Goal: Task Accomplishment & Management: Use online tool/utility

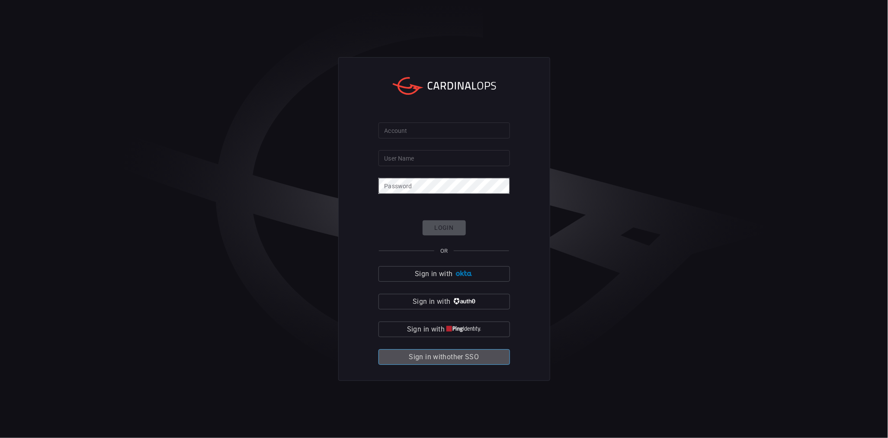
click at [471, 361] on span "Sign in with other SSO" at bounding box center [444, 357] width 70 height 12
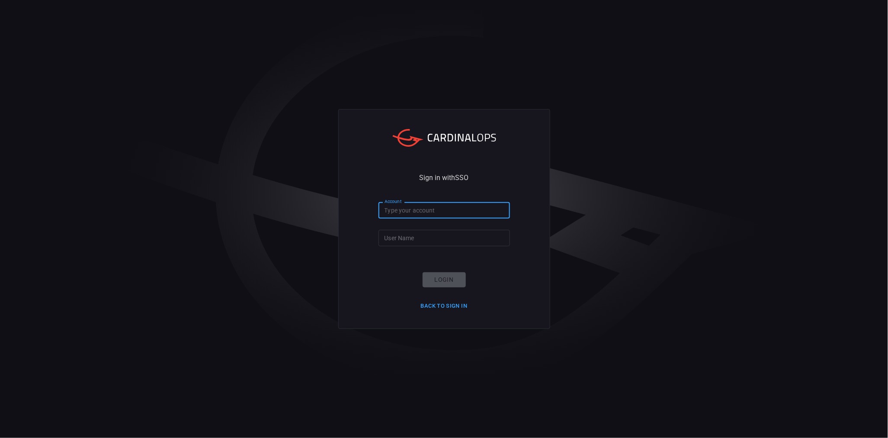
click at [427, 208] on input "Account" at bounding box center [443, 210] width 131 height 16
type input "SE109111"
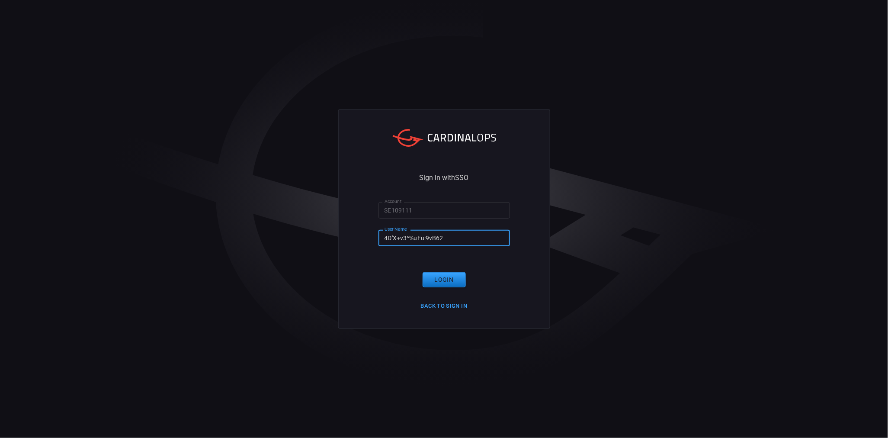
type input "4D'X+v3^%uEu:9vB62E"
click button "Login" at bounding box center [443, 279] width 43 height 15
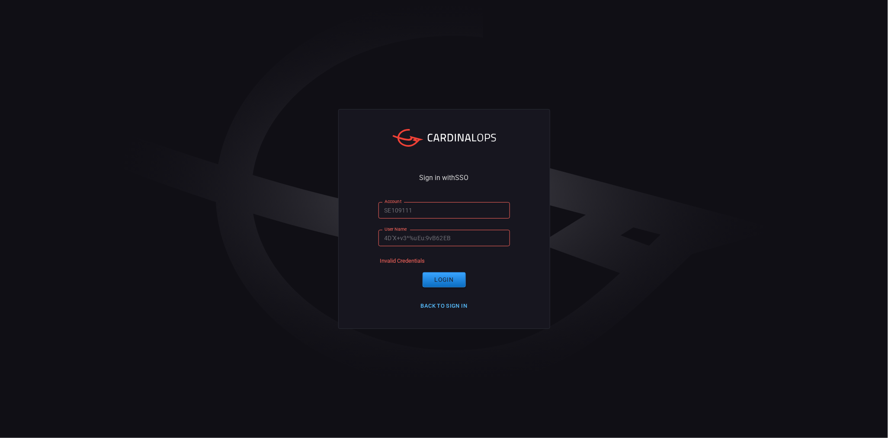
click at [456, 306] on button "Back to Sign in" at bounding box center [443, 305] width 57 height 13
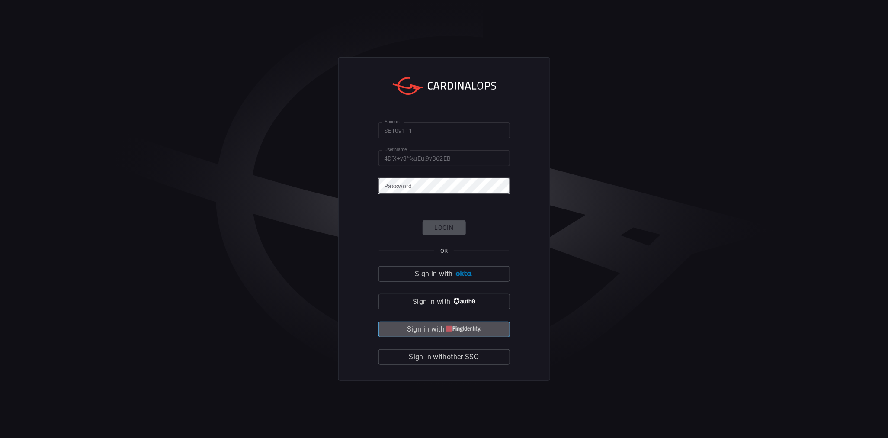
click at [451, 330] on img "button" at bounding box center [463, 329] width 35 height 6
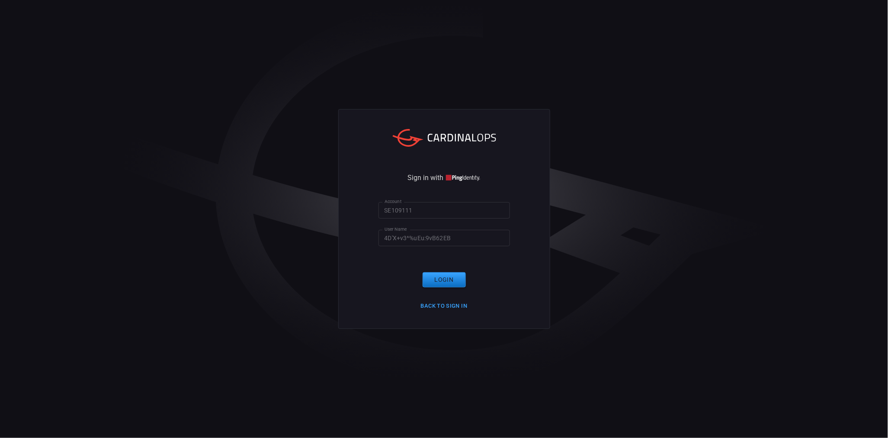
click at [426, 214] on input "SE109111" at bounding box center [443, 210] width 131 height 16
drag, startPoint x: 426, startPoint y: 214, endPoint x: 335, endPoint y: 209, distance: 91.4
click at [335, 209] on div "Sign in with Account SE109111 Account User Name 4D'X+v3^%uEu:9vB62EB User Name …" at bounding box center [444, 219] width 888 height 438
drag, startPoint x: 481, startPoint y: 235, endPoint x: 323, endPoint y: 242, distance: 157.5
click at [323, 242] on div "Sign in with Account Account User Name 4D'X+v3^%uEu:9vB62EB User Name Login Bac…" at bounding box center [444, 219] width 888 height 438
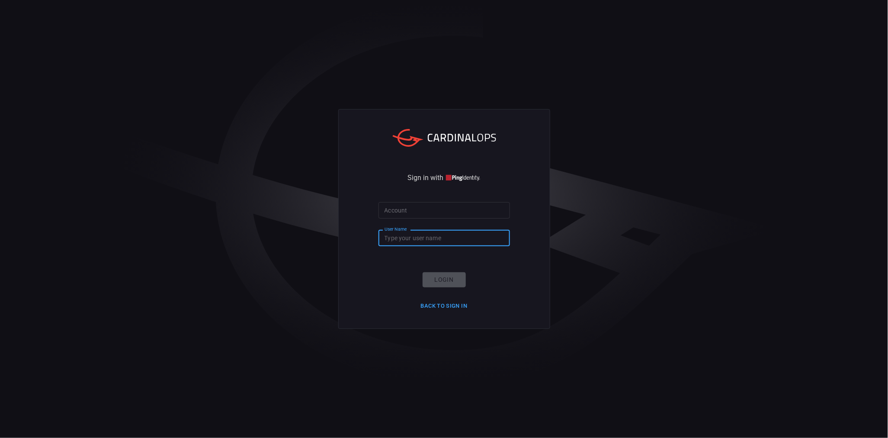
click at [417, 238] on input "User Name" at bounding box center [443, 238] width 131 height 16
paste input "SE109111"
type input "SE109111"
click at [422, 213] on input "Account" at bounding box center [443, 210] width 131 height 16
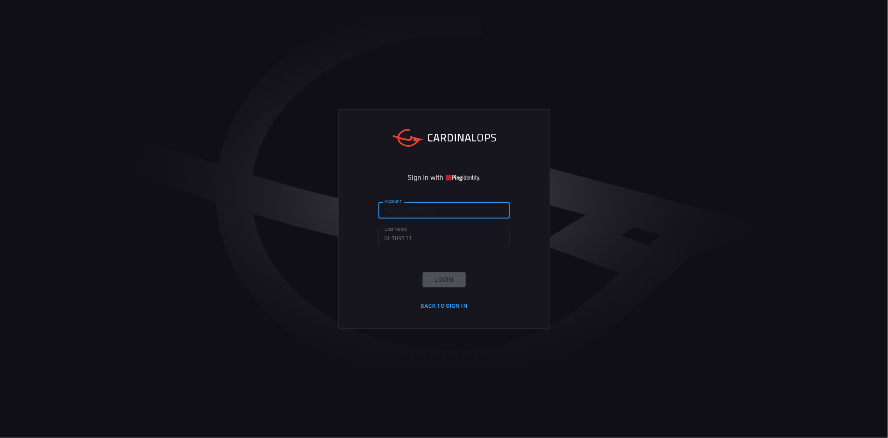
paste input "SE109111"
type input "SE109111"
click at [442, 275] on button "Login" at bounding box center [443, 279] width 43 height 15
drag, startPoint x: 419, startPoint y: 209, endPoint x: 373, endPoint y: 212, distance: 46.4
click at [373, 212] on div "Sign in with Account SE109111 Account User Name SE109111 User Name Invalid Cred…" at bounding box center [444, 218] width 212 height 219
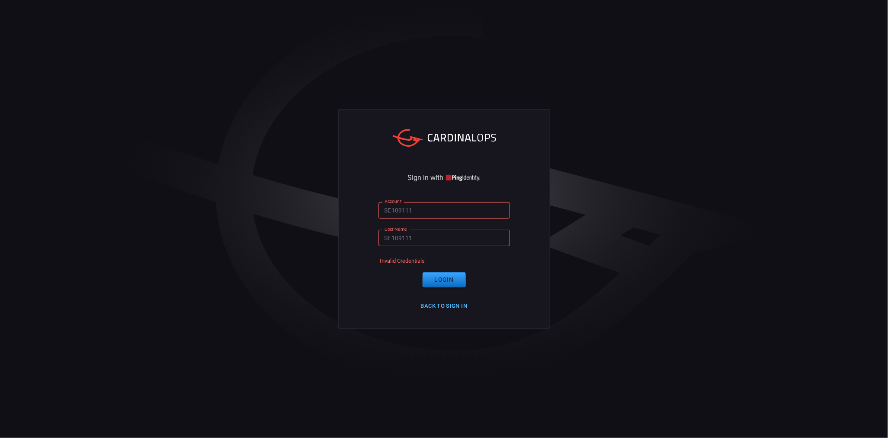
click at [447, 302] on button "Back to Sign in" at bounding box center [443, 305] width 57 height 13
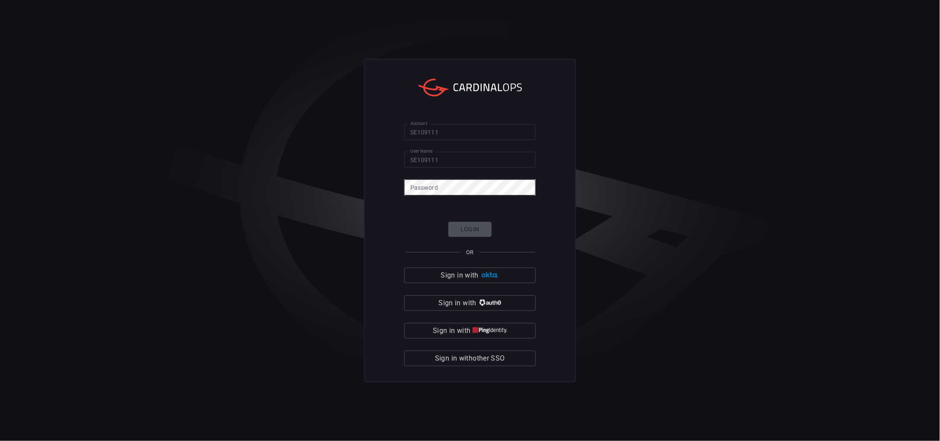
click at [403, 137] on div "Account SE109111 Account User Name SE109111 User Name Password Password Login O…" at bounding box center [470, 220] width 212 height 323
click at [449, 133] on input "SE109111" at bounding box center [469, 132] width 131 height 16
click at [453, 131] on input "SE109111" at bounding box center [469, 132] width 131 height 16
paste input "daniel.lerma@servexternos.repsol.com"
type input "daniel.lerma@servexternos.repsol.com"
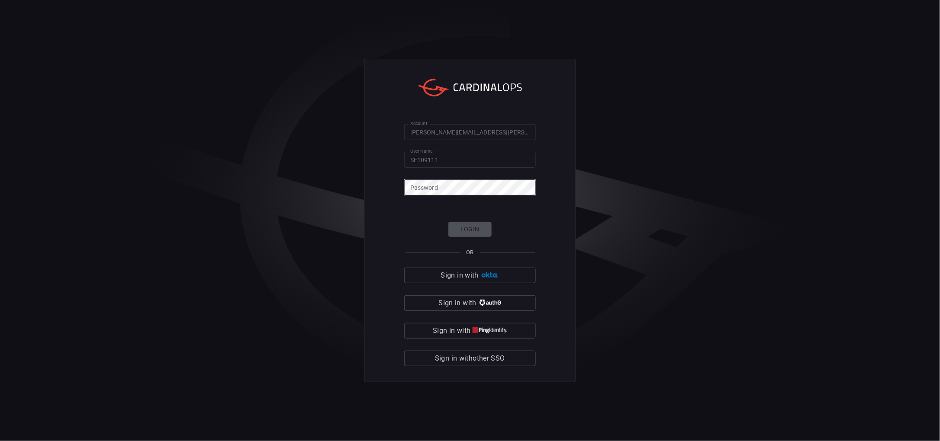
click at [433, 180] on div "Password Password" at bounding box center [469, 186] width 131 height 14
click button "Login" at bounding box center [469, 229] width 43 height 15
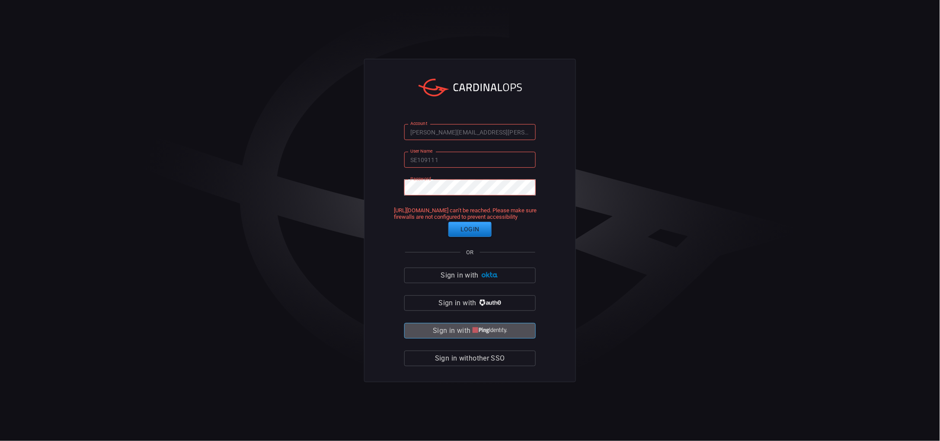
click at [469, 330] on span "Sign in with" at bounding box center [452, 331] width 38 height 12
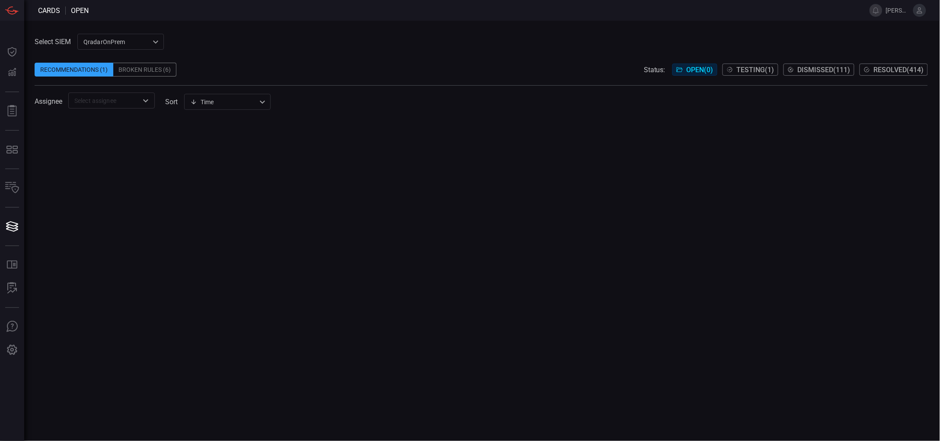
click at [153, 43] on div "QradarOnPrem 5aadb41e-e732-4a7a-884f-5c29e918b1b8 ​" at bounding box center [120, 42] width 86 height 16
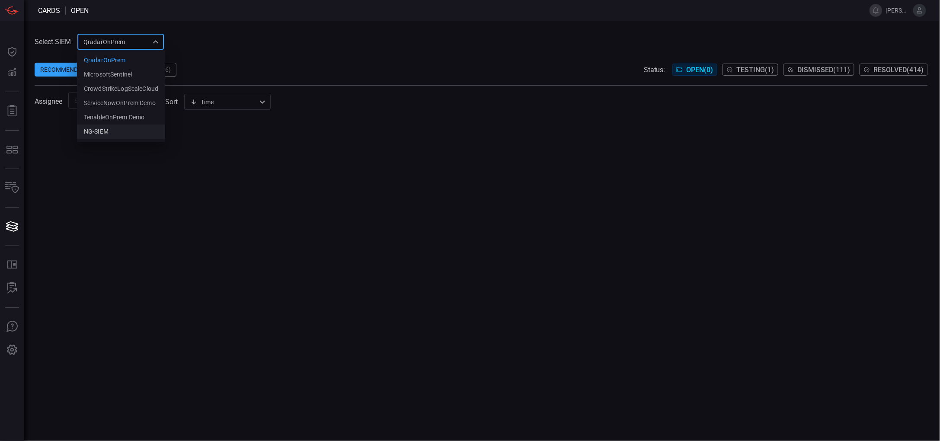
click at [109, 131] on li "NG-SIEM" at bounding box center [121, 132] width 88 height 14
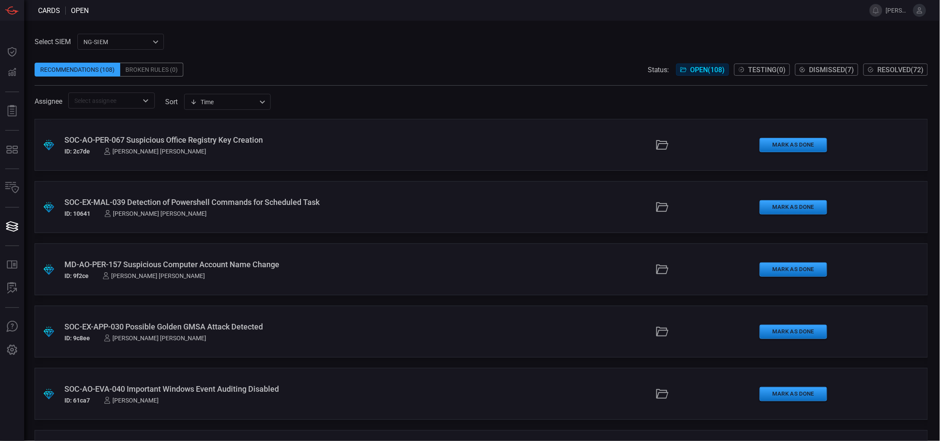
scroll to position [5960, 0]
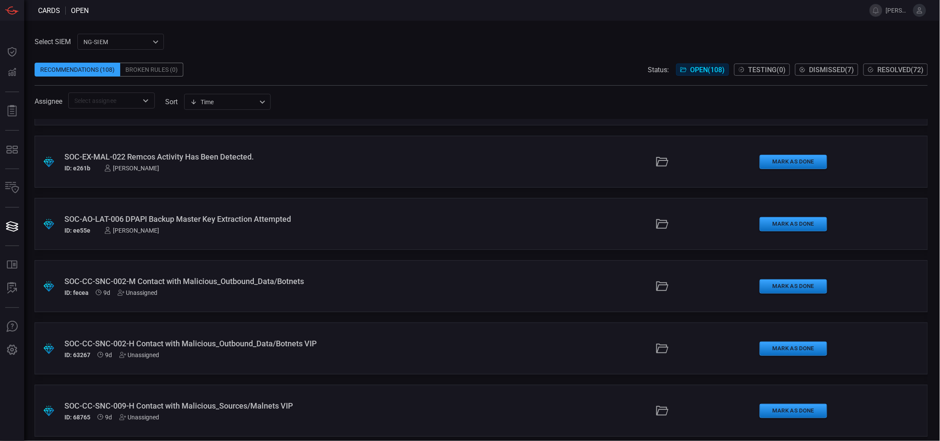
click at [272, 277] on div "SOC-CC-SNC-002-M Contact with Malicious_Outbound_Data/Botnets" at bounding box center [228, 281] width 329 height 9
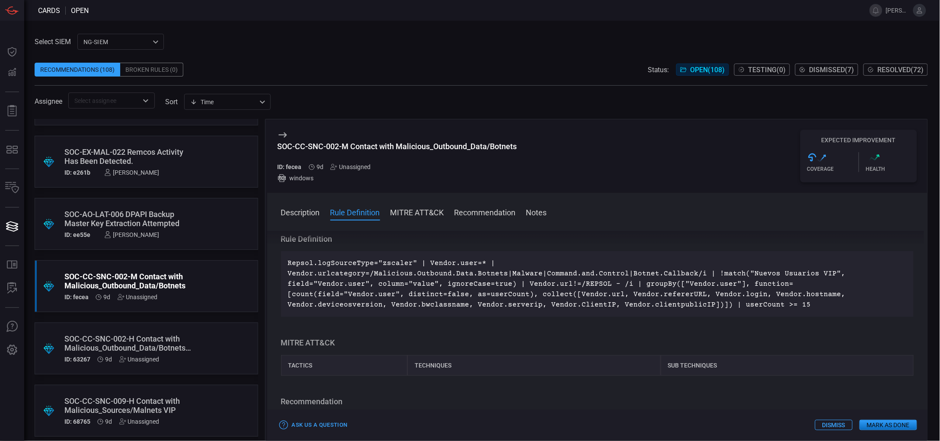
scroll to position [46, 0]
drag, startPoint x: 345, startPoint y: 144, endPoint x: 277, endPoint y: 142, distance: 68.3
click at [278, 142] on div "SOC-CC-SNC-002-M Contact with Malicious_Outbound_Data/Botnets" at bounding box center [398, 146] width 240 height 9
copy div "SOC-CC-SNC-002-M"
drag, startPoint x: 353, startPoint y: 146, endPoint x: 499, endPoint y: 139, distance: 145.9
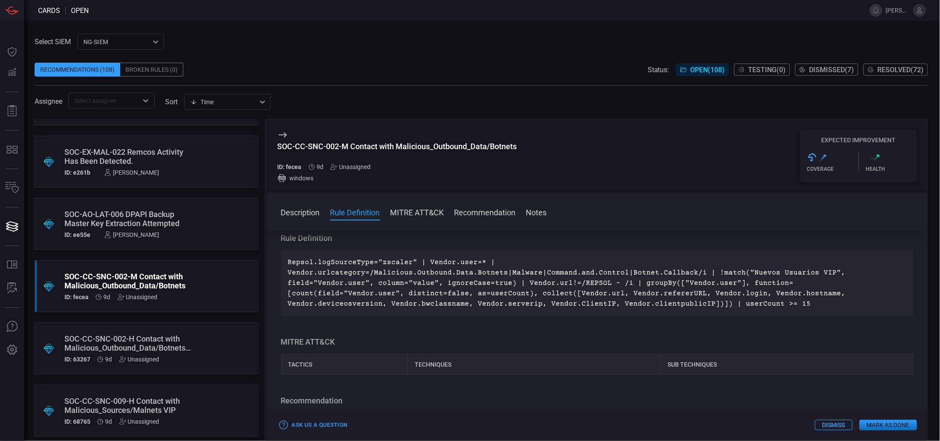
click at [492, 141] on div "SOC-CC-SNC-002-M Contact with Malicious_Outbound_Data/Botnets ID: fecea 9d Unas…" at bounding box center [398, 156] width 240 height 53
drag, startPoint x: 519, startPoint y: 145, endPoint x: 352, endPoint y: 148, distance: 166.5
click at [352, 148] on div "SOC-CC-SNC-002-M Contact with Malicious_Outbound_Data/Botnets ID: fecea 9d Unas…" at bounding box center [597, 155] width 661 height 73
copy div "Contact with Malicious_Outbound_Data/Botnets"
click at [890, 426] on button "Mark as Done" at bounding box center [889, 425] width 58 height 10
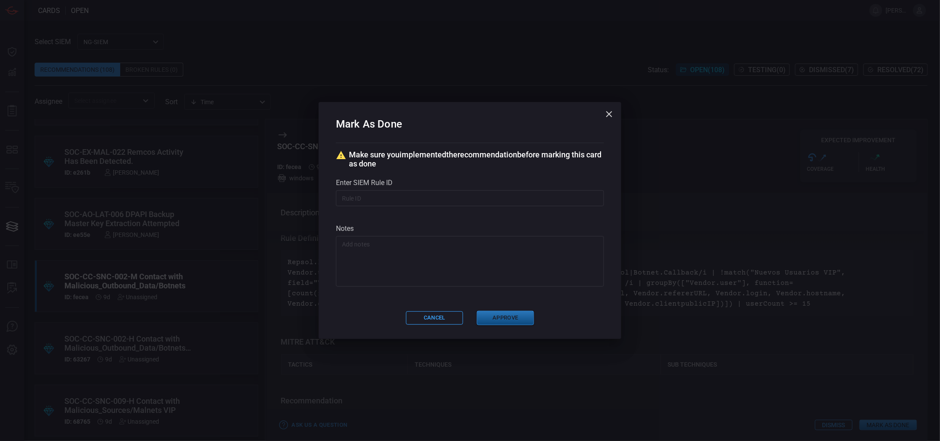
click at [524, 320] on button "Approve" at bounding box center [505, 318] width 57 height 14
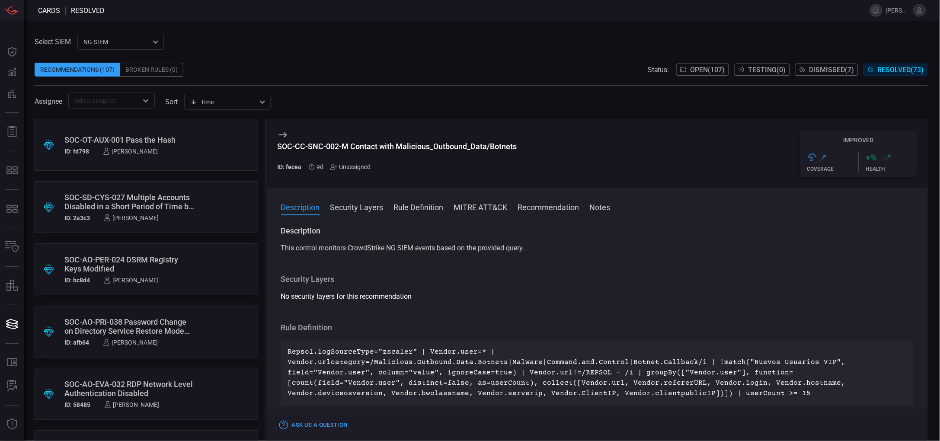
scroll to position [4222, 0]
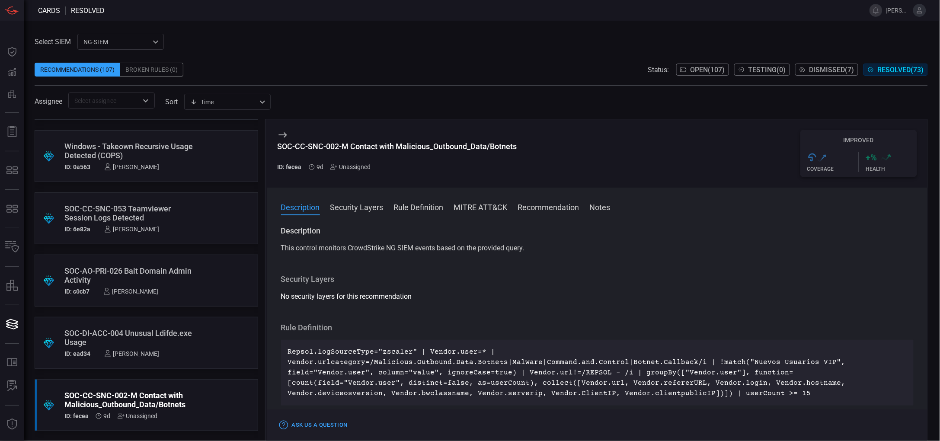
click at [170, 391] on div "SOC-CC-SNC-002-M Contact with Malicious_Outbound_Data/Botnets" at bounding box center [129, 400] width 131 height 18
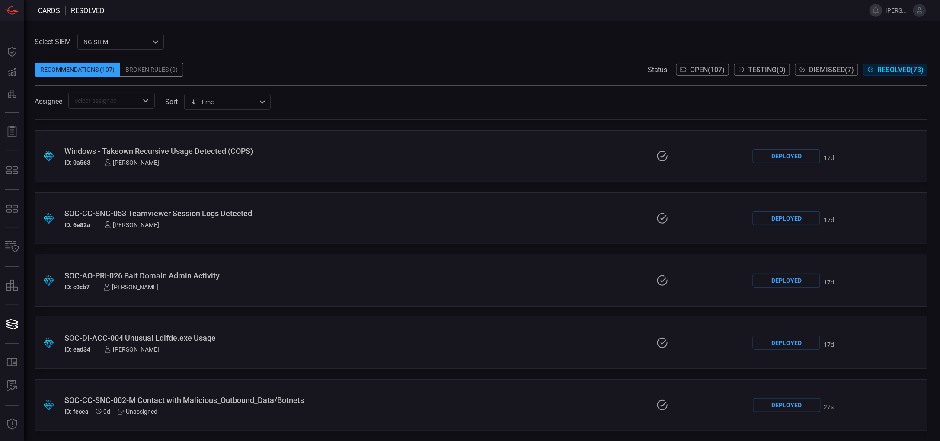
click at [700, 69] on span "Open ( 107 )" at bounding box center [707, 70] width 35 height 8
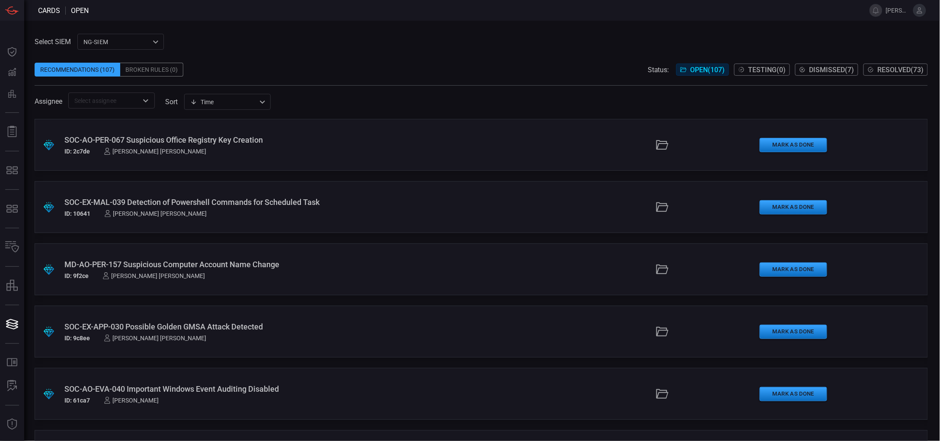
scroll to position [5960, 0]
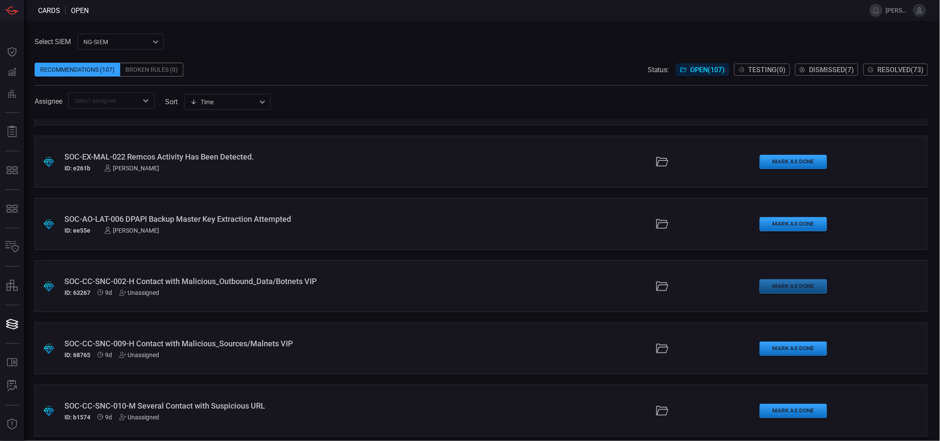
click at [783, 287] on button "Mark as Done" at bounding box center [793, 286] width 67 height 14
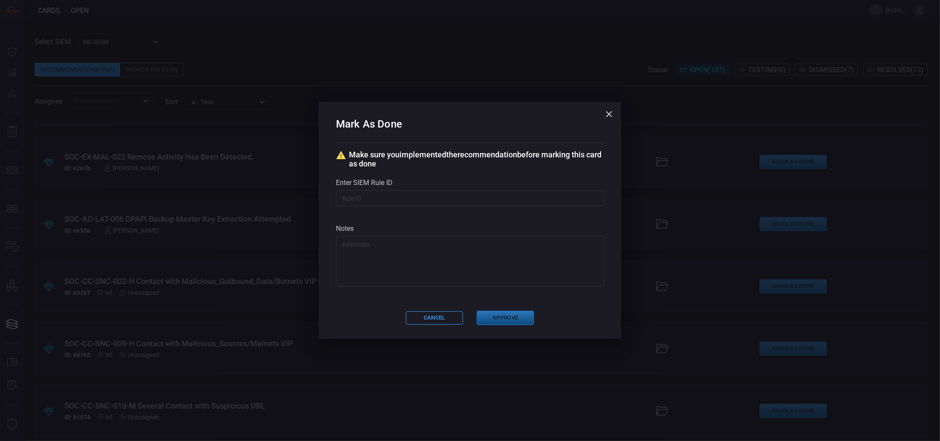
click at [519, 319] on button "Approve" at bounding box center [505, 318] width 57 height 14
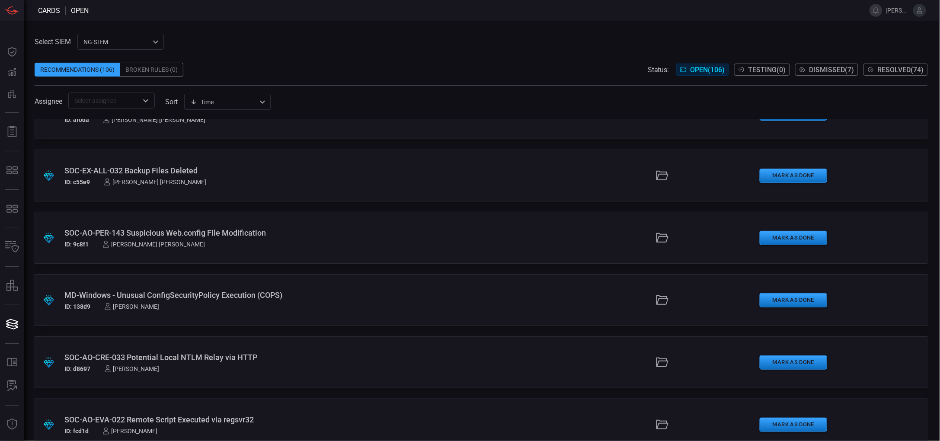
scroll to position [476, 0]
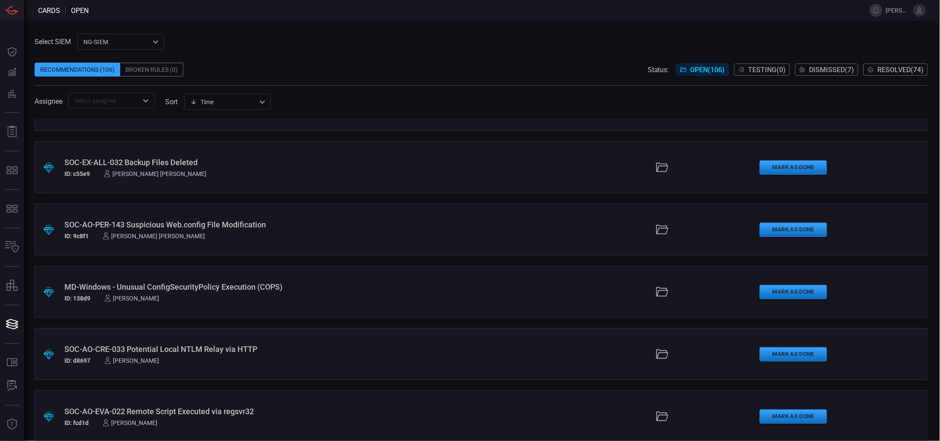
click at [232, 99] on div "Time visibleUpdateTime ​" at bounding box center [227, 102] width 86 height 16
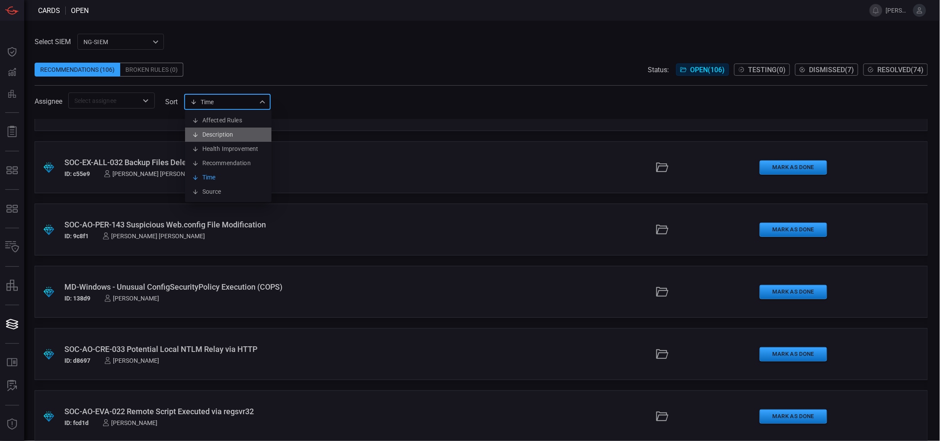
click at [224, 136] on li "Description" at bounding box center [228, 135] width 86 height 14
type input "description"
click at [379, 42] on div at bounding box center [470, 220] width 940 height 441
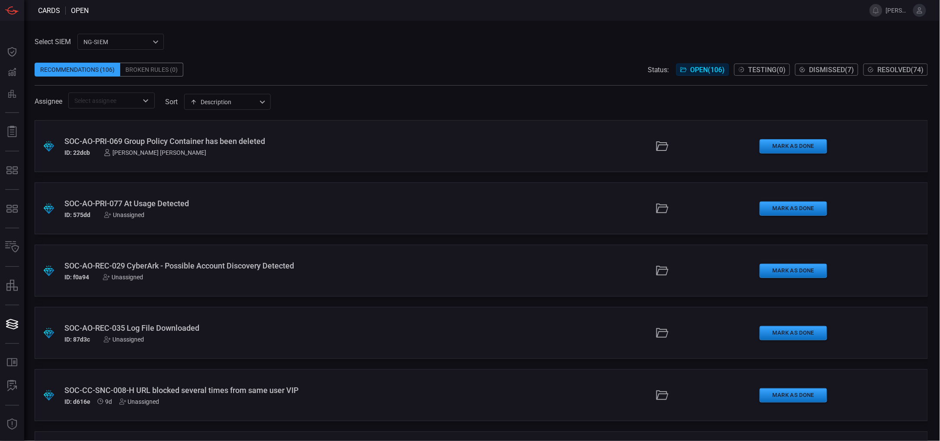
scroll to position [4294, 0]
click at [252, 105] on div "Description description ​" at bounding box center [227, 102] width 86 height 16
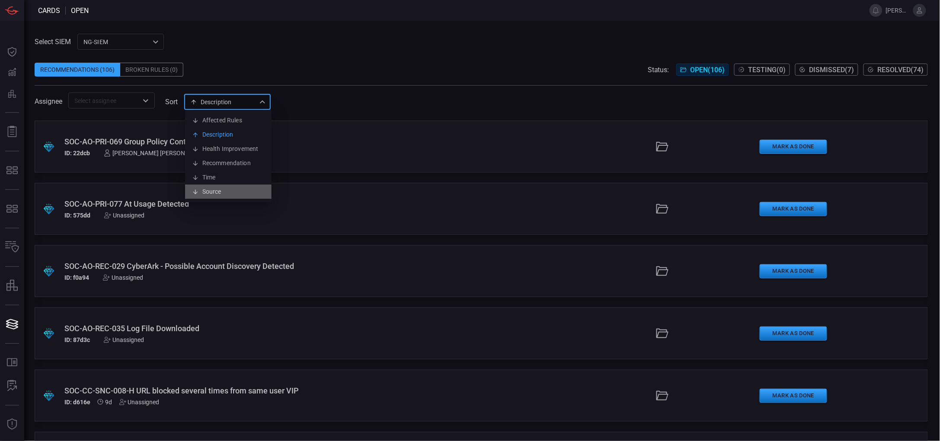
click at [223, 192] on li "Source" at bounding box center [228, 192] width 86 height 14
type input "creationSource"
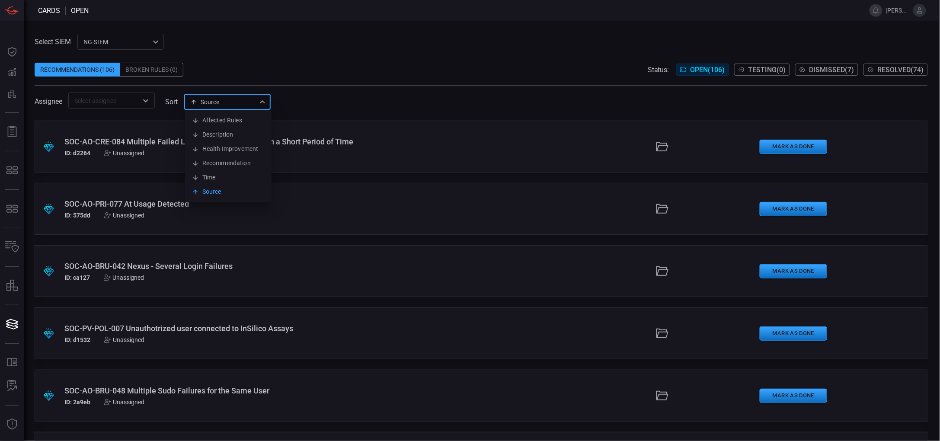
click at [236, 105] on div "Source creationSource Affected Rules Description Health Improvement Recommendat…" at bounding box center [227, 102] width 86 height 16
click at [374, 24] on div at bounding box center [470, 220] width 940 height 441
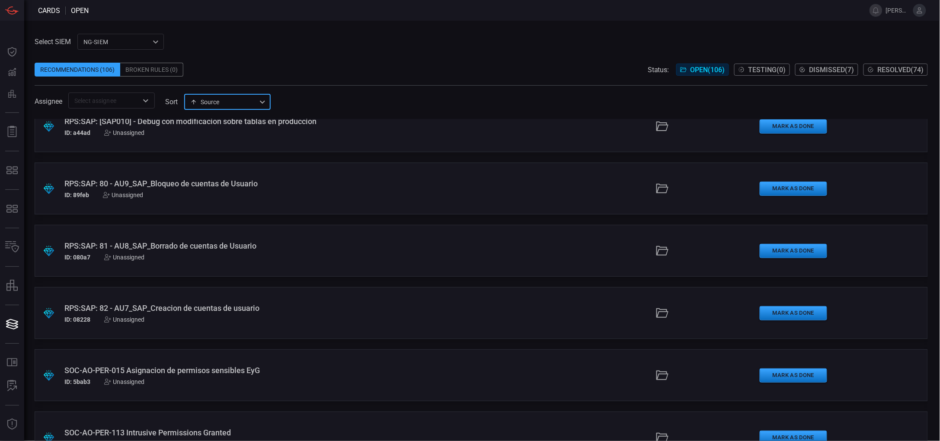
scroll to position [4885, 0]
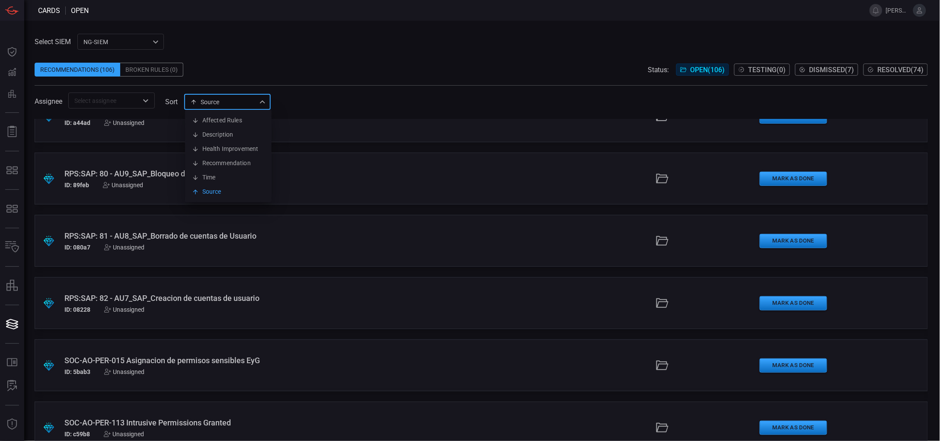
click at [487, 359] on div at bounding box center [470, 220] width 940 height 441
click at [495, 28] on div "Select SIEM NG-SIEM 5cf3354c-b0c8-4d47-b0cb-fd1e7ce3c487 ​ Recommendations (106…" at bounding box center [482, 231] width 916 height 420
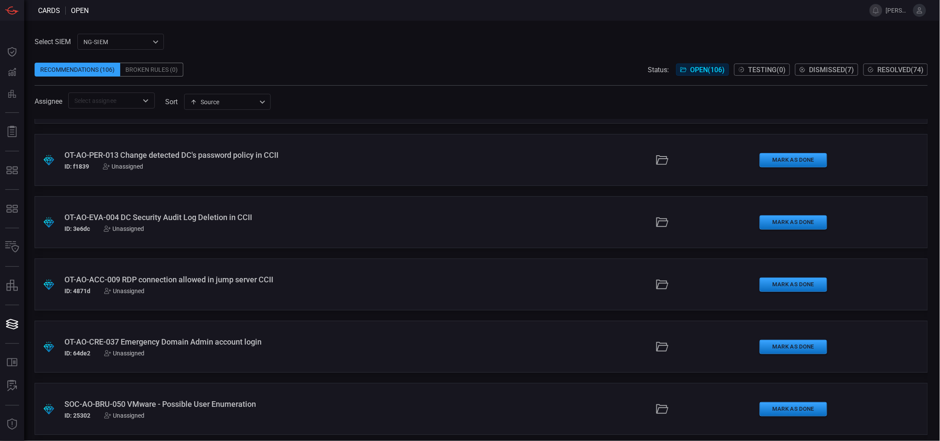
scroll to position [6147, 0]
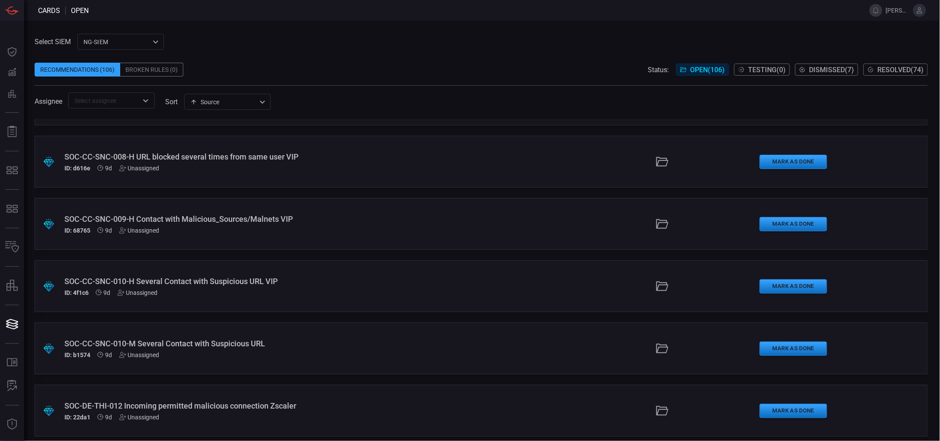
click at [176, 346] on div "SOC-CC-SNC-010-M Several Contact with Suspicious URL" at bounding box center [228, 343] width 329 height 9
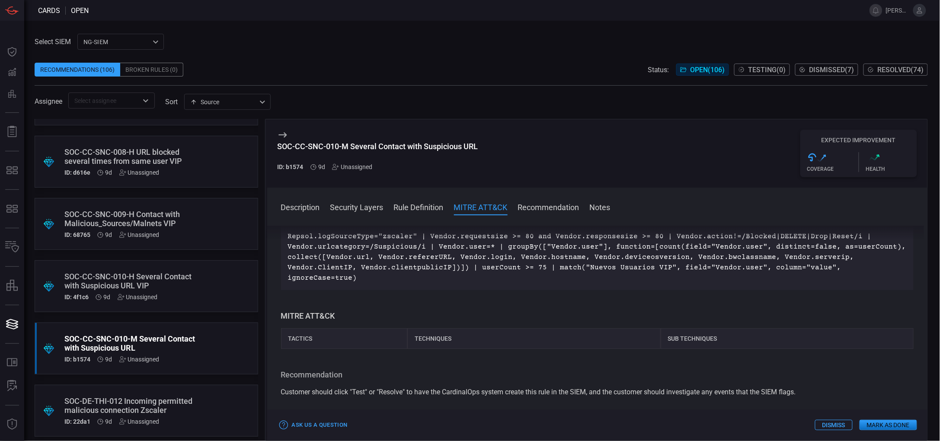
scroll to position [116, 0]
click at [402, 216] on span at bounding box center [597, 219] width 661 height 14
